Goal: Task Accomplishment & Management: Use online tool/utility

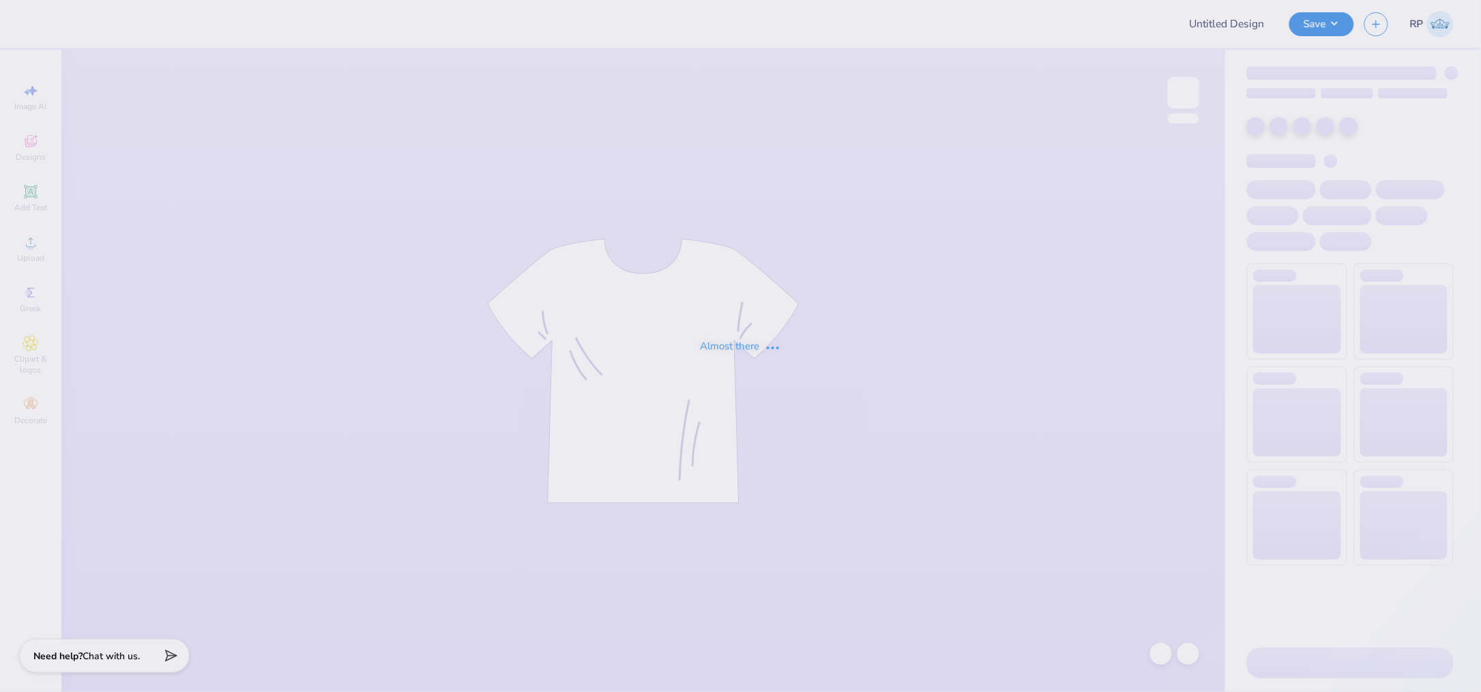
type input "Peter . : La Salle University"
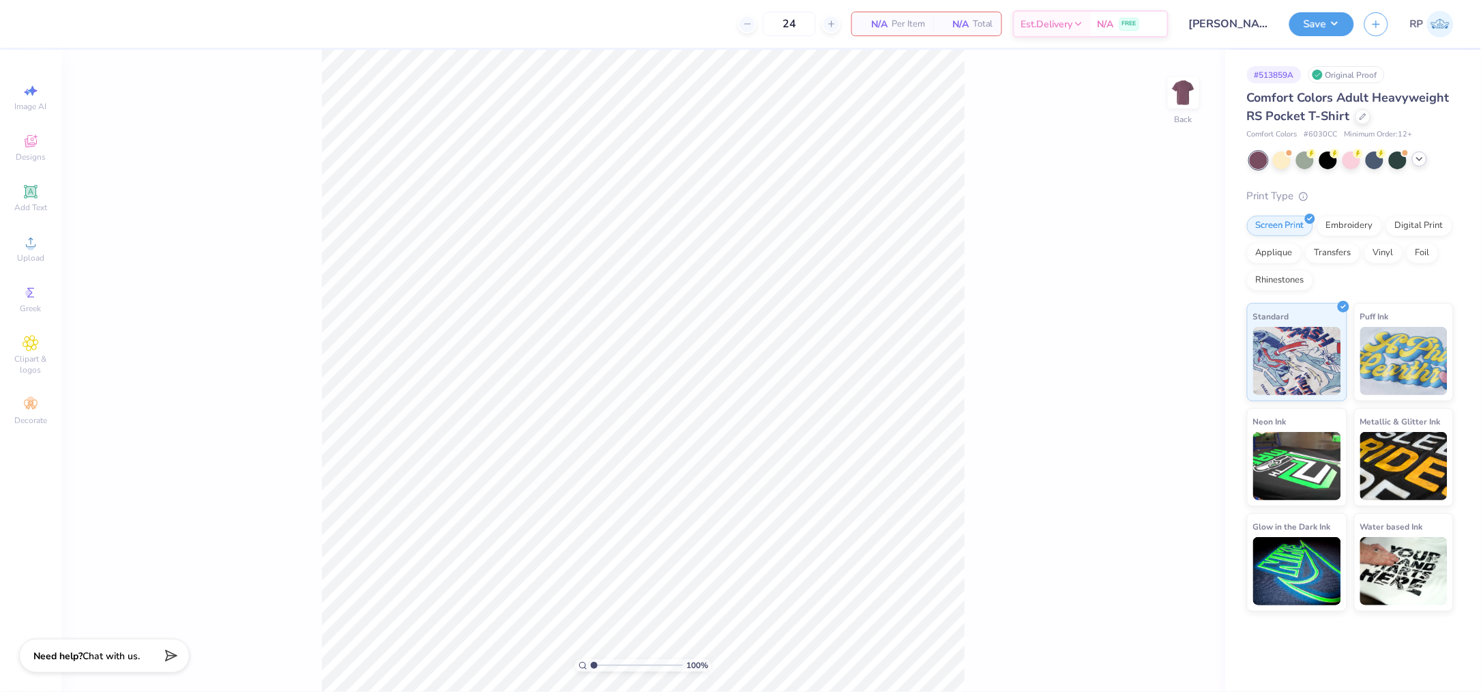
click at [1422, 161] on icon at bounding box center [1419, 158] width 11 height 11
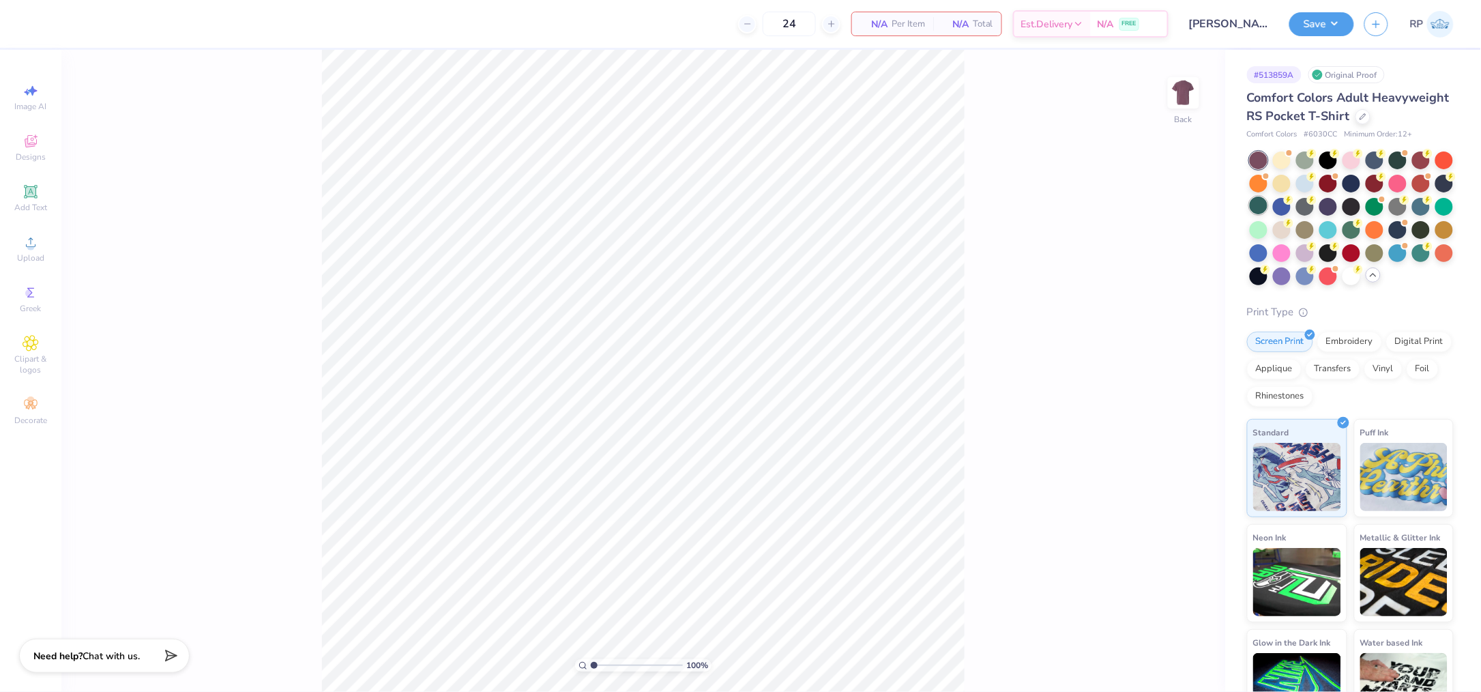
click at [1267, 214] on div at bounding box center [1258, 205] width 18 height 18
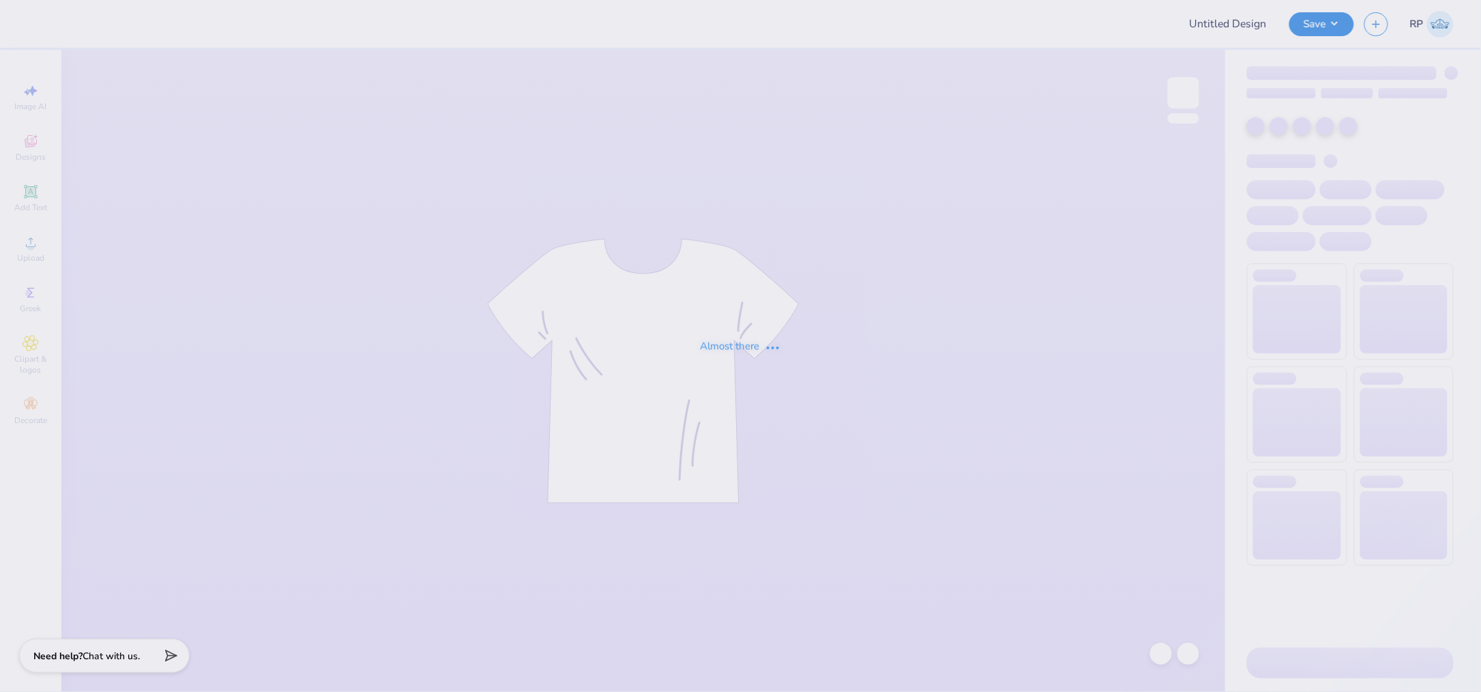
type input "Chi Omega Fall DP"
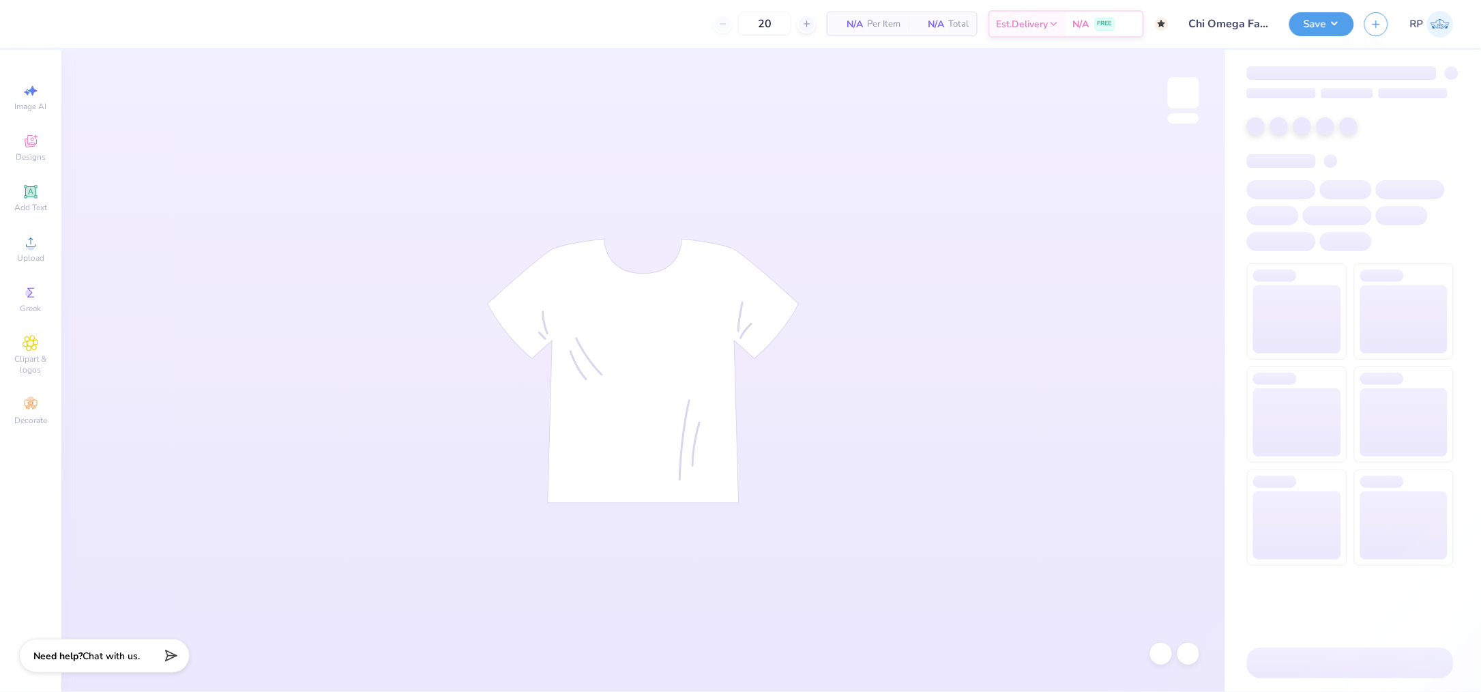
type input "50"
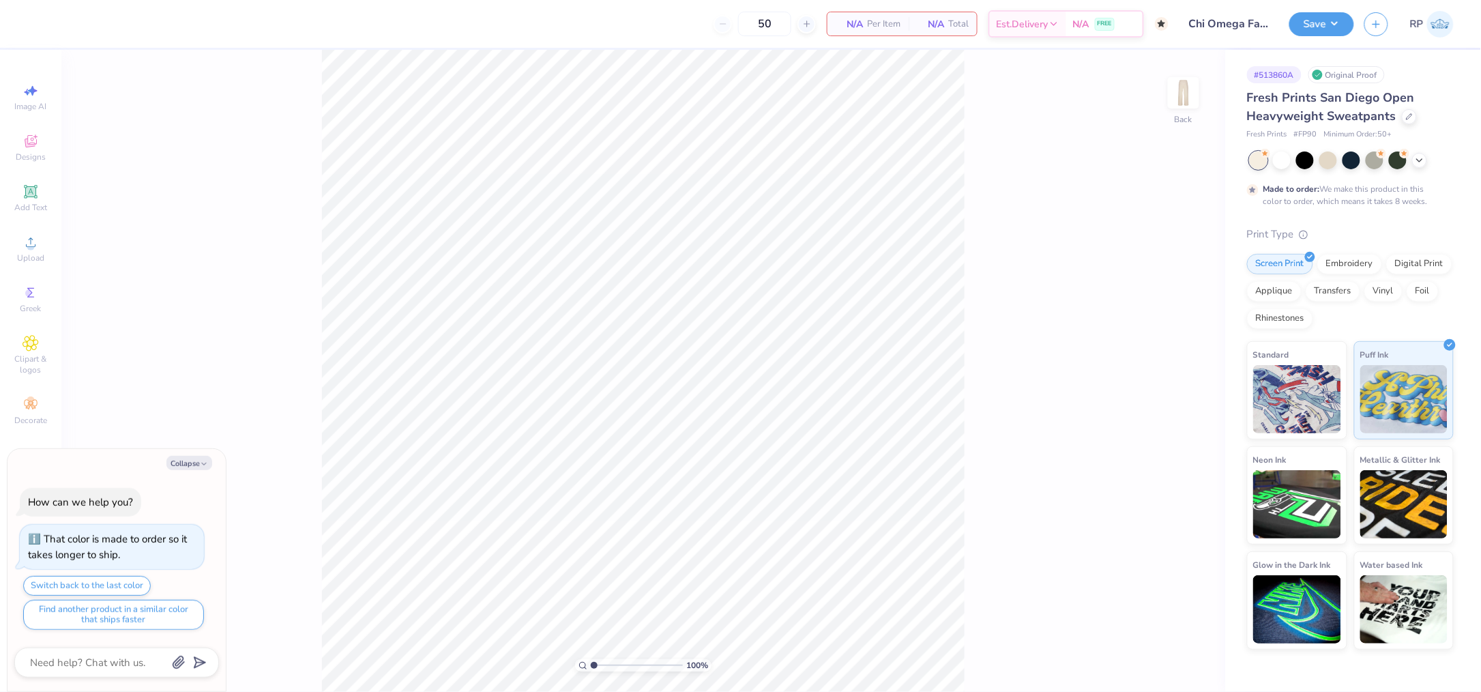
type textarea "x"
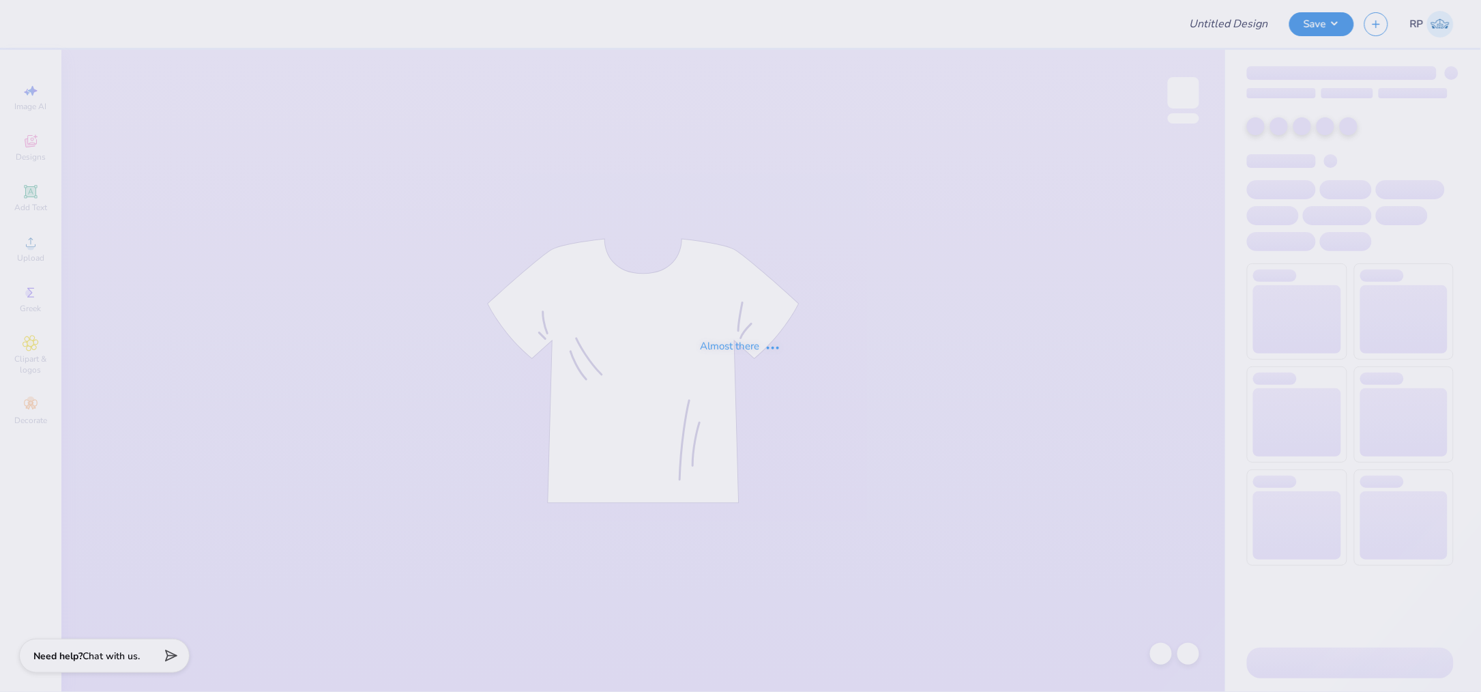
type input "Theta Chi Fall 25 Crosswalk Tee"
type input "24"
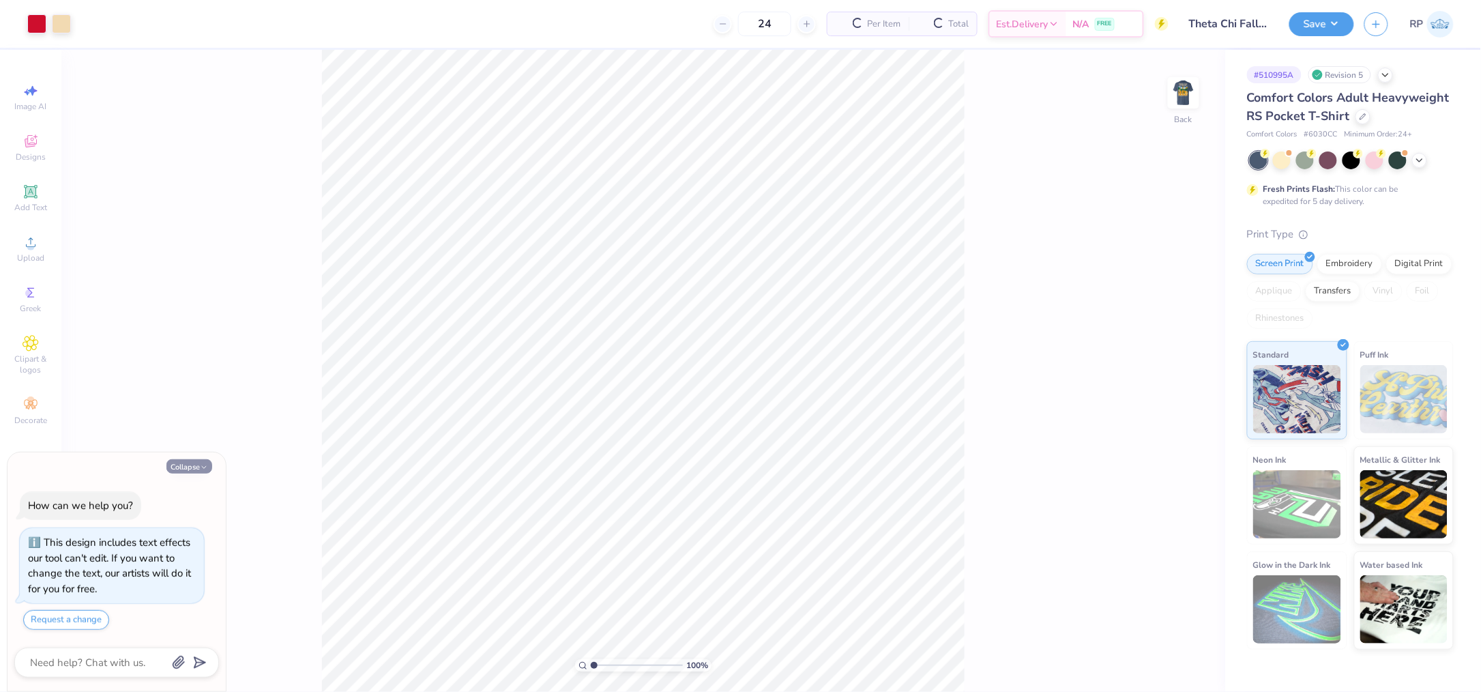
click at [184, 467] on button "Collapse" at bounding box center [189, 466] width 46 height 14
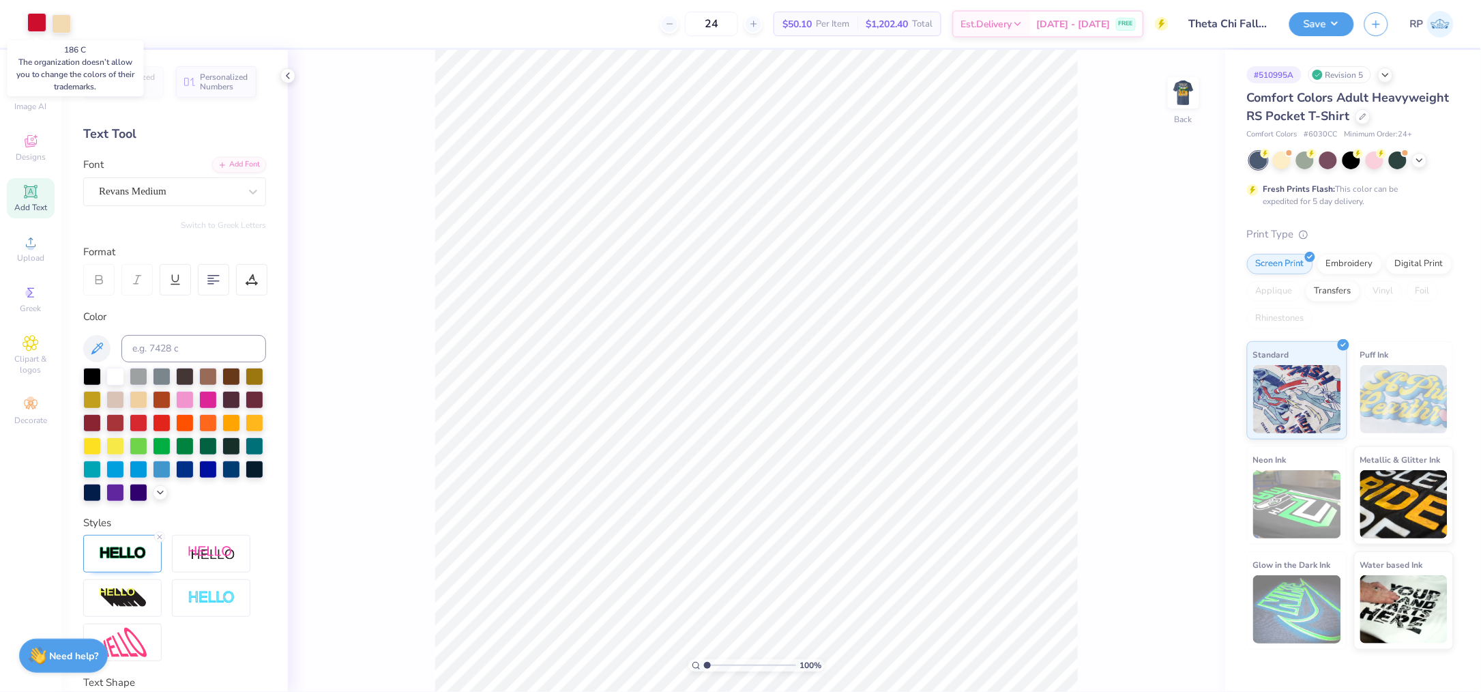
click at [38, 23] on div at bounding box center [36, 22] width 19 height 19
type textarea "x"
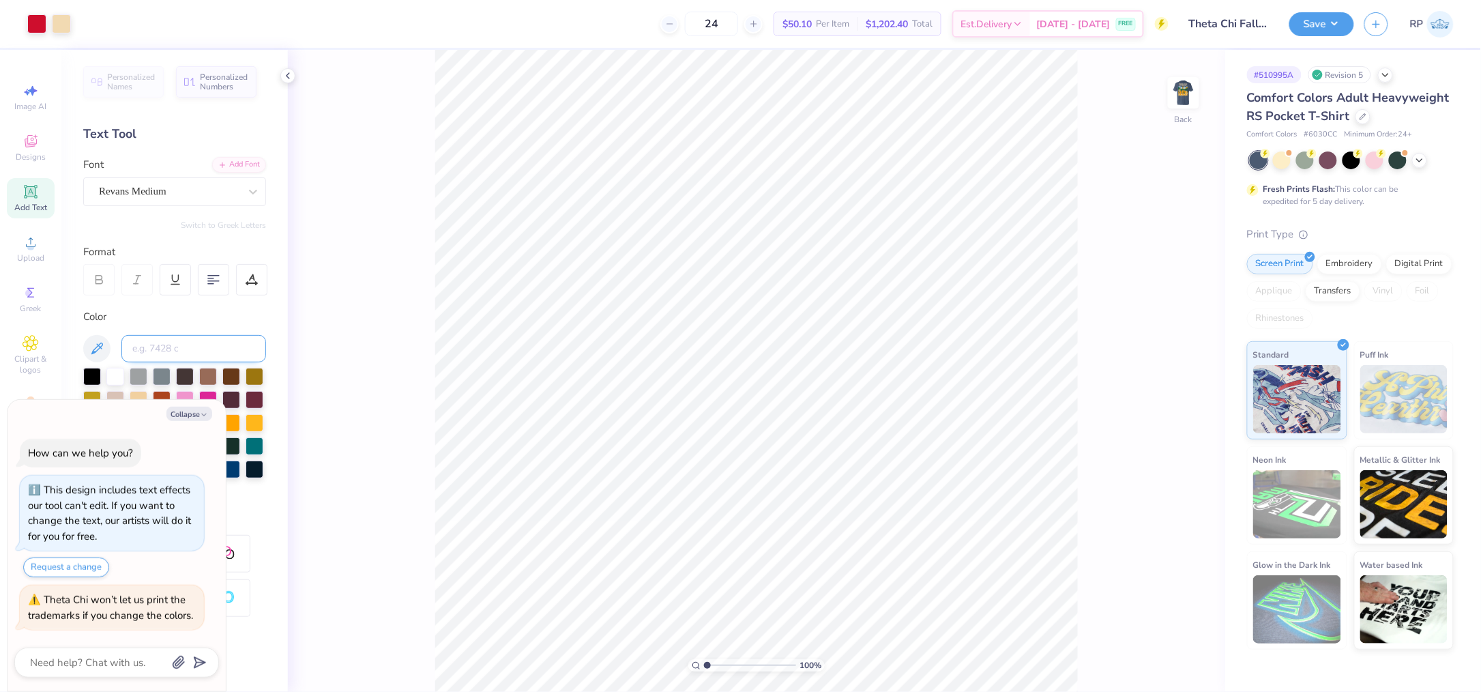
click at [210, 347] on input at bounding box center [193, 348] width 145 height 27
type input "7506"
click at [181, 348] on input "7506" at bounding box center [193, 348] width 145 height 27
click at [196, 422] on div "Collapse How can we help you? This design includes text effects our tool can't …" at bounding box center [117, 546] width 218 height 292
click at [186, 409] on button "Collapse" at bounding box center [189, 413] width 46 height 14
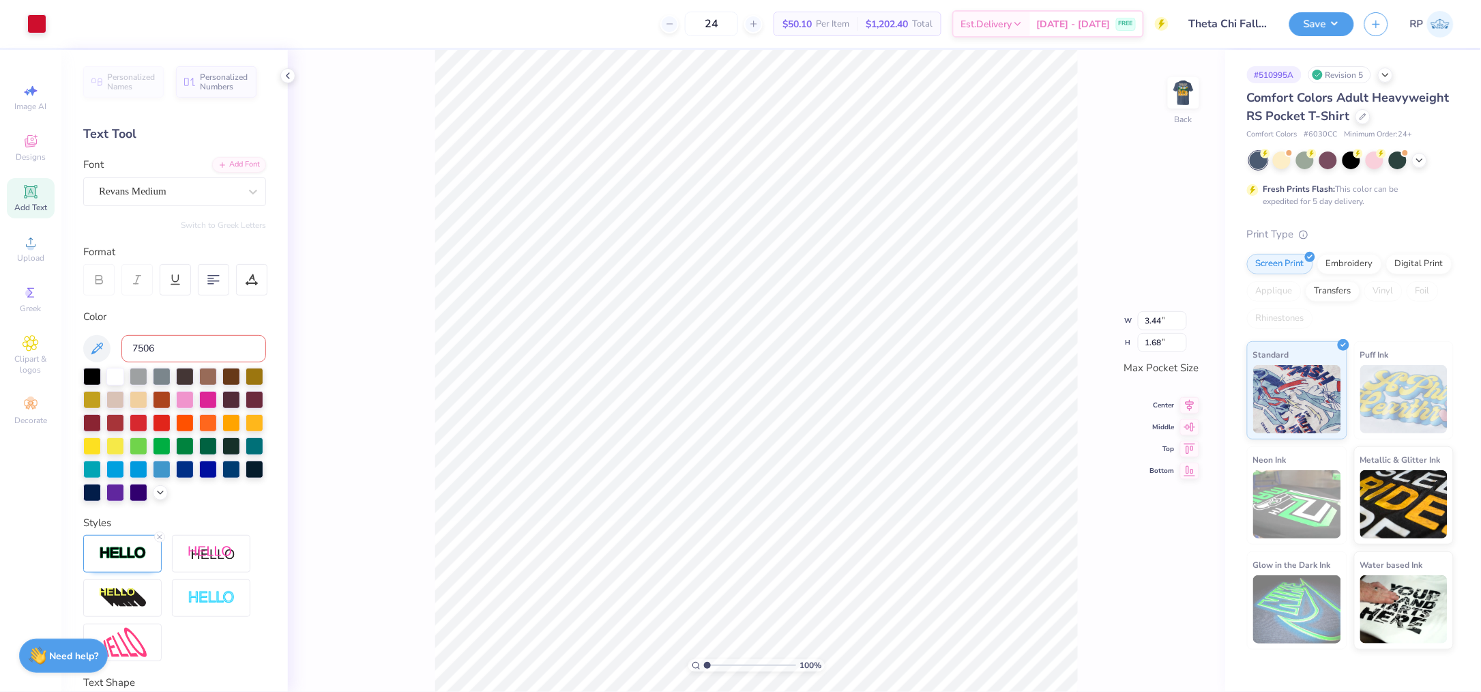
click at [166, 344] on input "7506" at bounding box center [193, 348] width 145 height 27
click at [57, 21] on div at bounding box center [61, 22] width 19 height 19
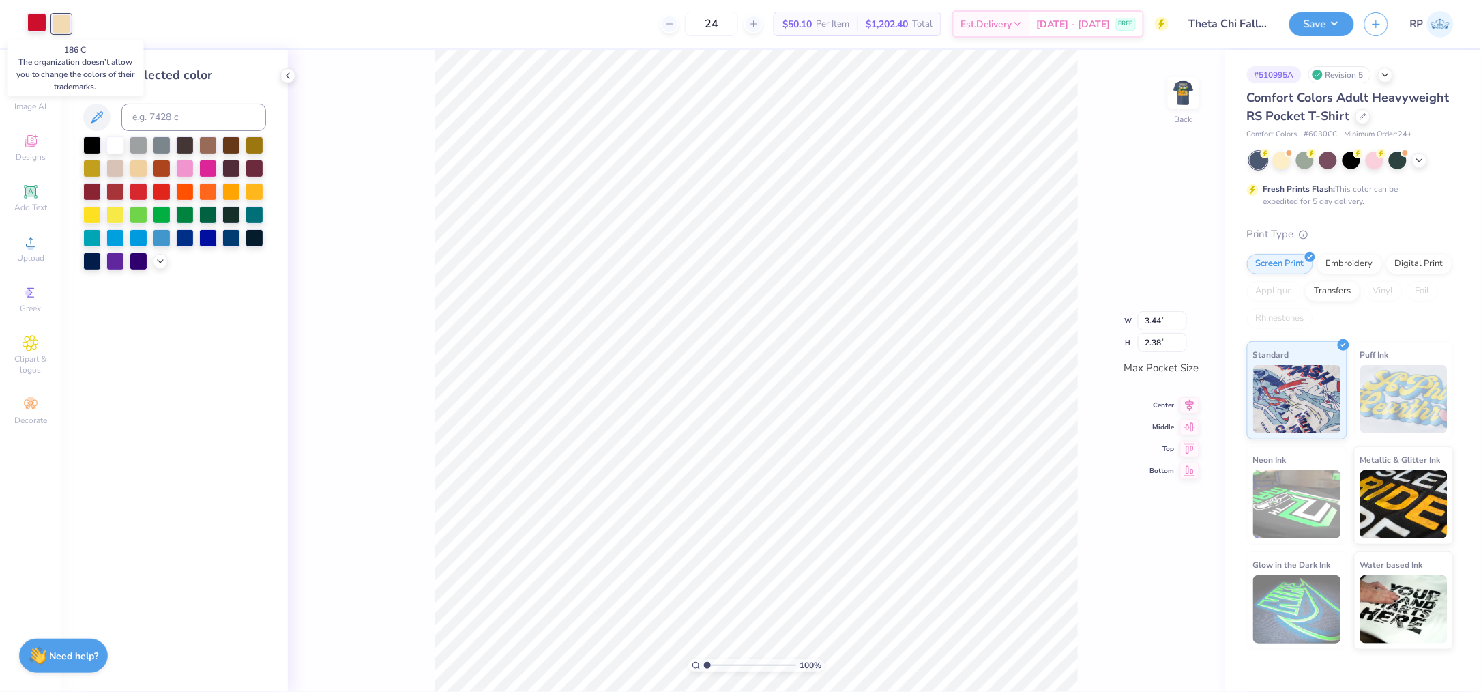
click at [40, 20] on div at bounding box center [36, 22] width 19 height 19
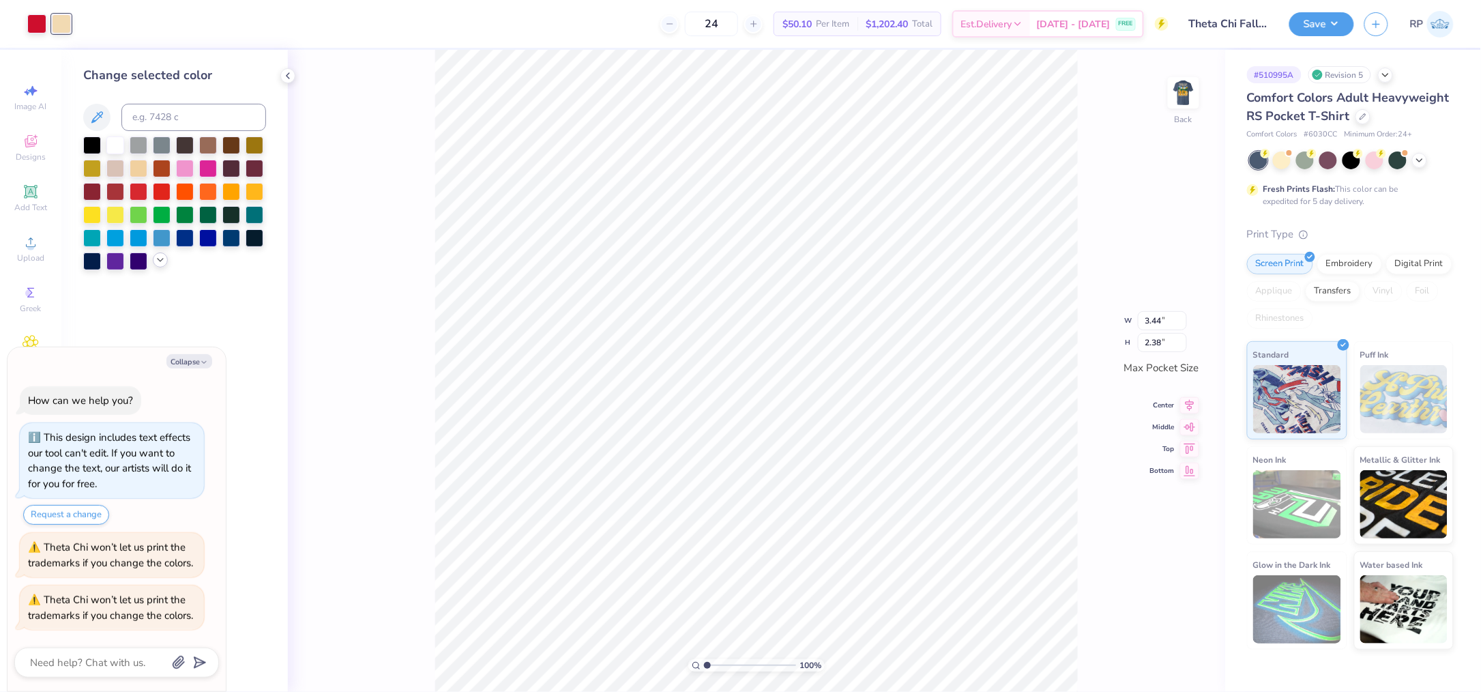
click at [158, 261] on icon at bounding box center [160, 259] width 11 height 11
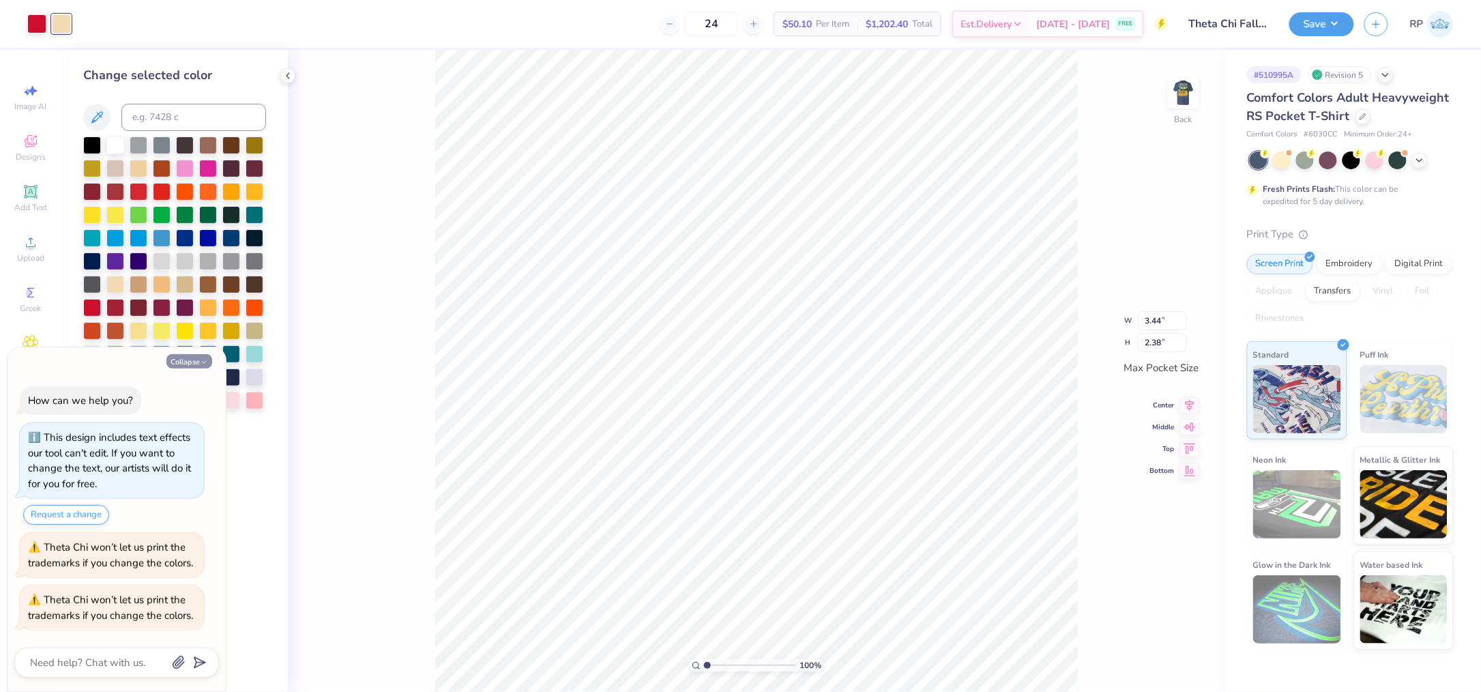
click at [201, 359] on icon "button" at bounding box center [204, 362] width 8 height 8
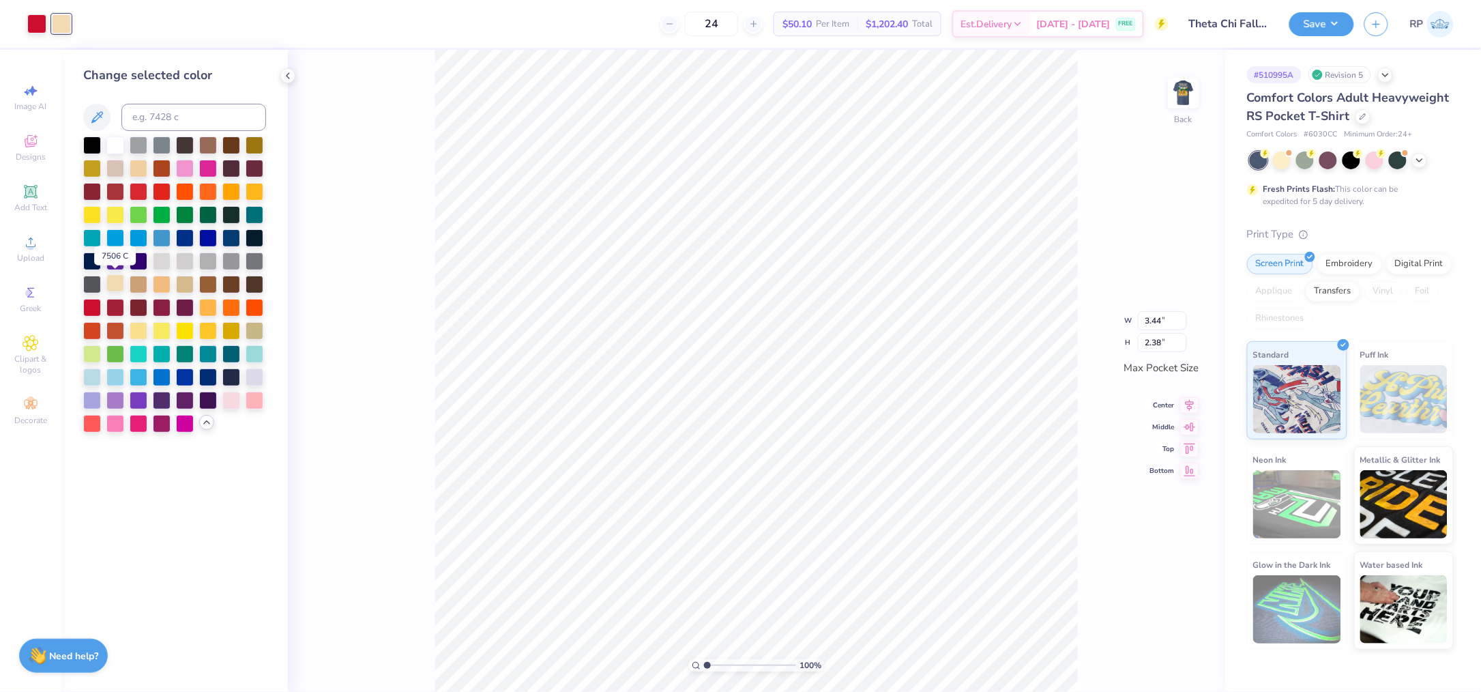
click at [116, 286] on div at bounding box center [115, 283] width 18 height 18
click at [117, 282] on div at bounding box center [115, 283] width 18 height 18
click at [42, 21] on div at bounding box center [36, 22] width 19 height 19
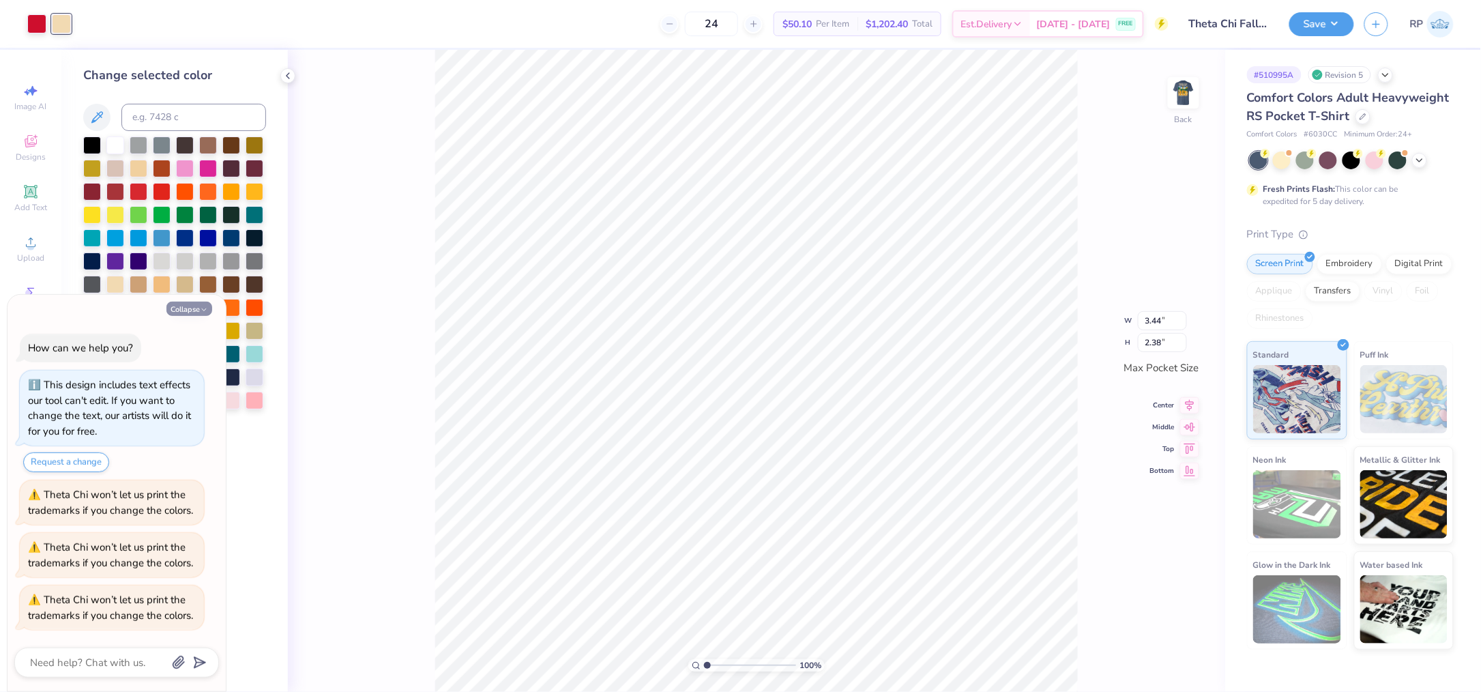
click at [189, 309] on button "Collapse" at bounding box center [189, 308] width 46 height 14
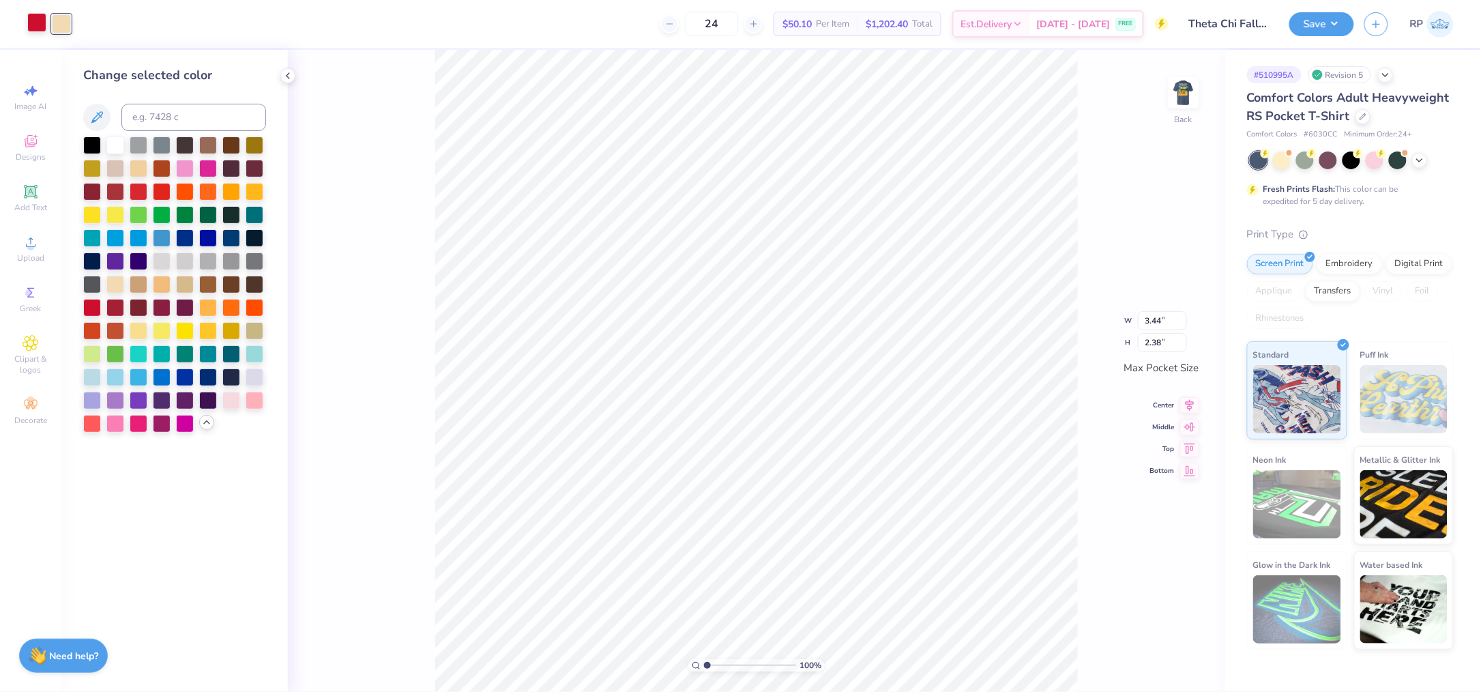
click at [38, 20] on div at bounding box center [36, 22] width 19 height 19
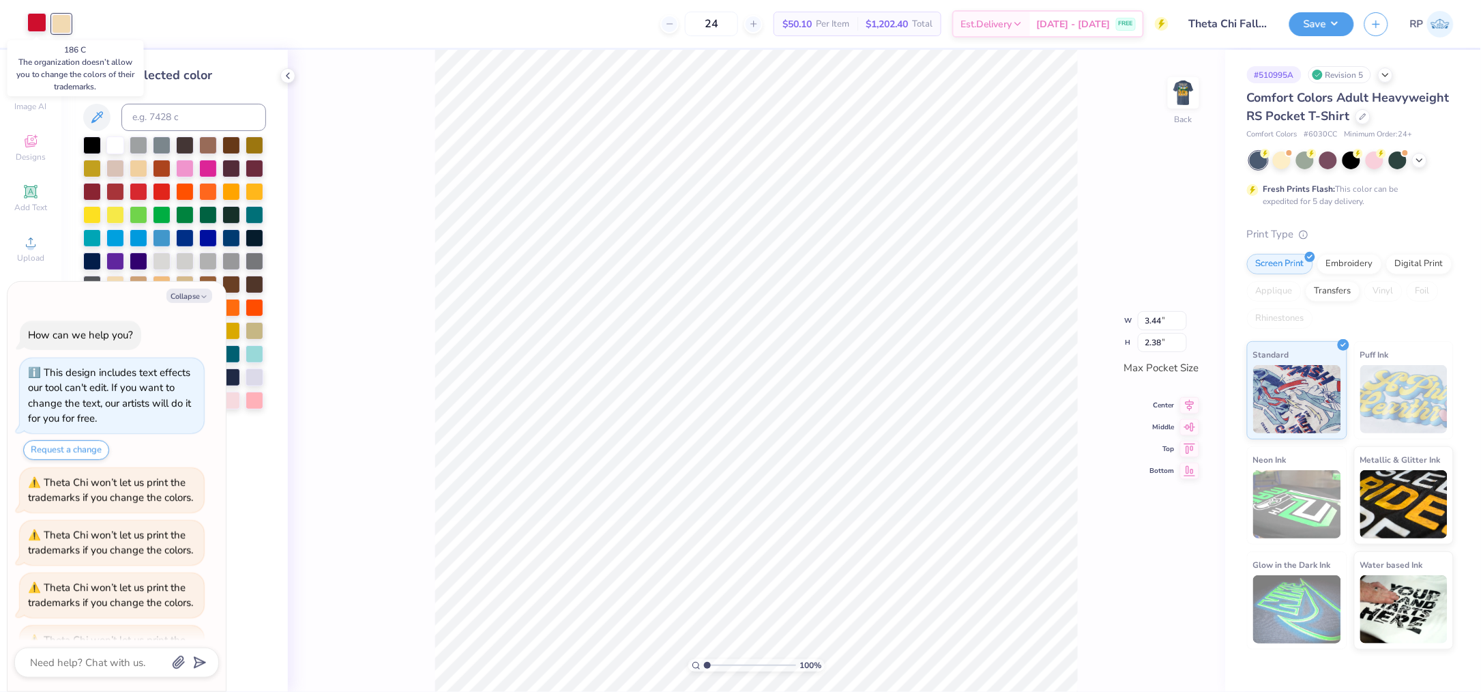
scroll to position [40, 0]
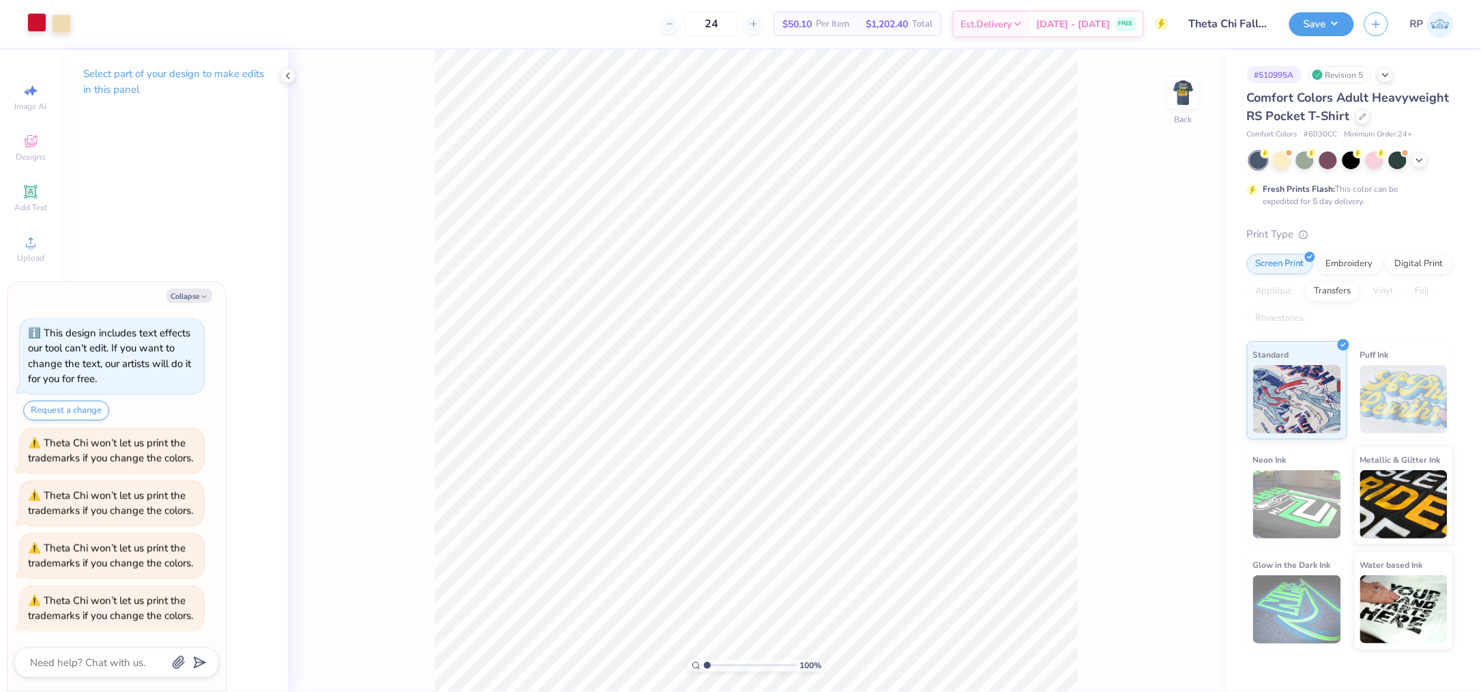
click at [33, 21] on div at bounding box center [36, 22] width 19 height 19
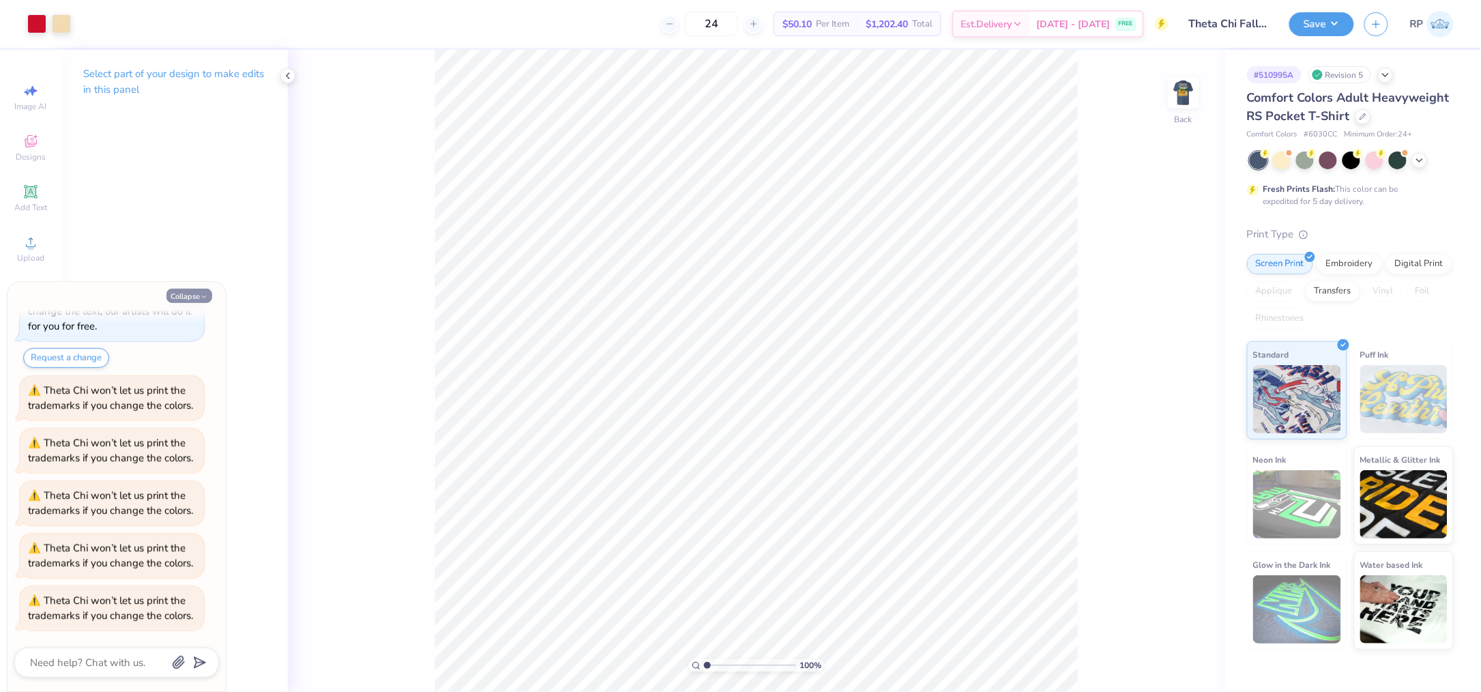
click at [194, 302] on button "Collapse" at bounding box center [189, 296] width 46 height 14
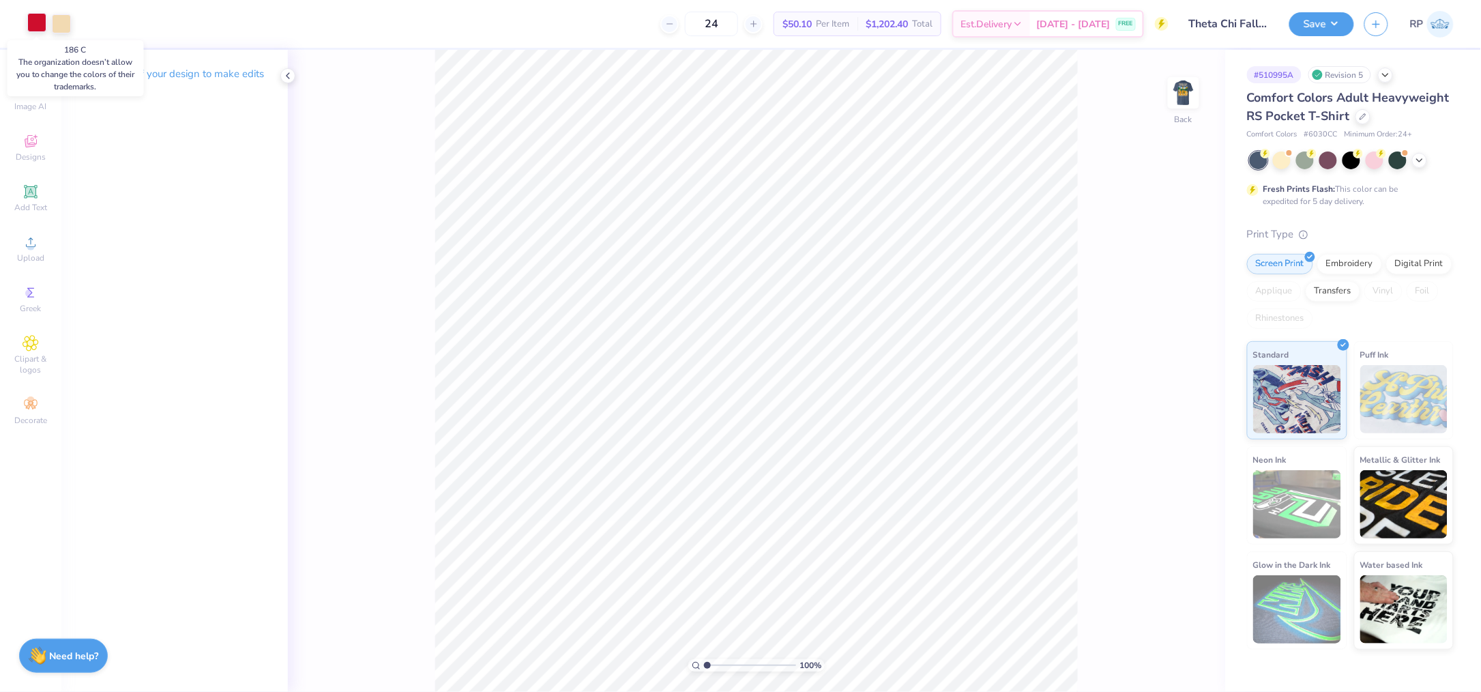
click at [33, 20] on div at bounding box center [36, 22] width 19 height 19
type textarea "x"
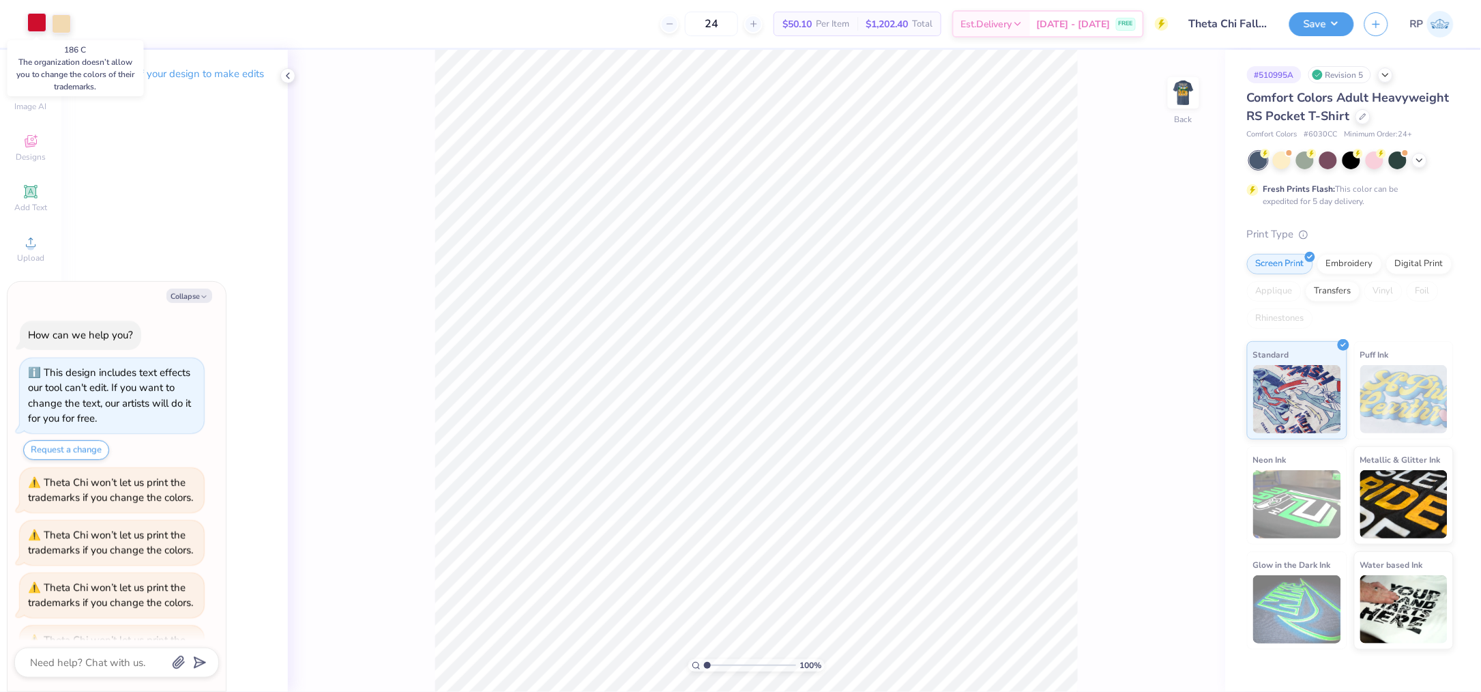
scroll to position [145, 0]
